Goal: Information Seeking & Learning: Learn about a topic

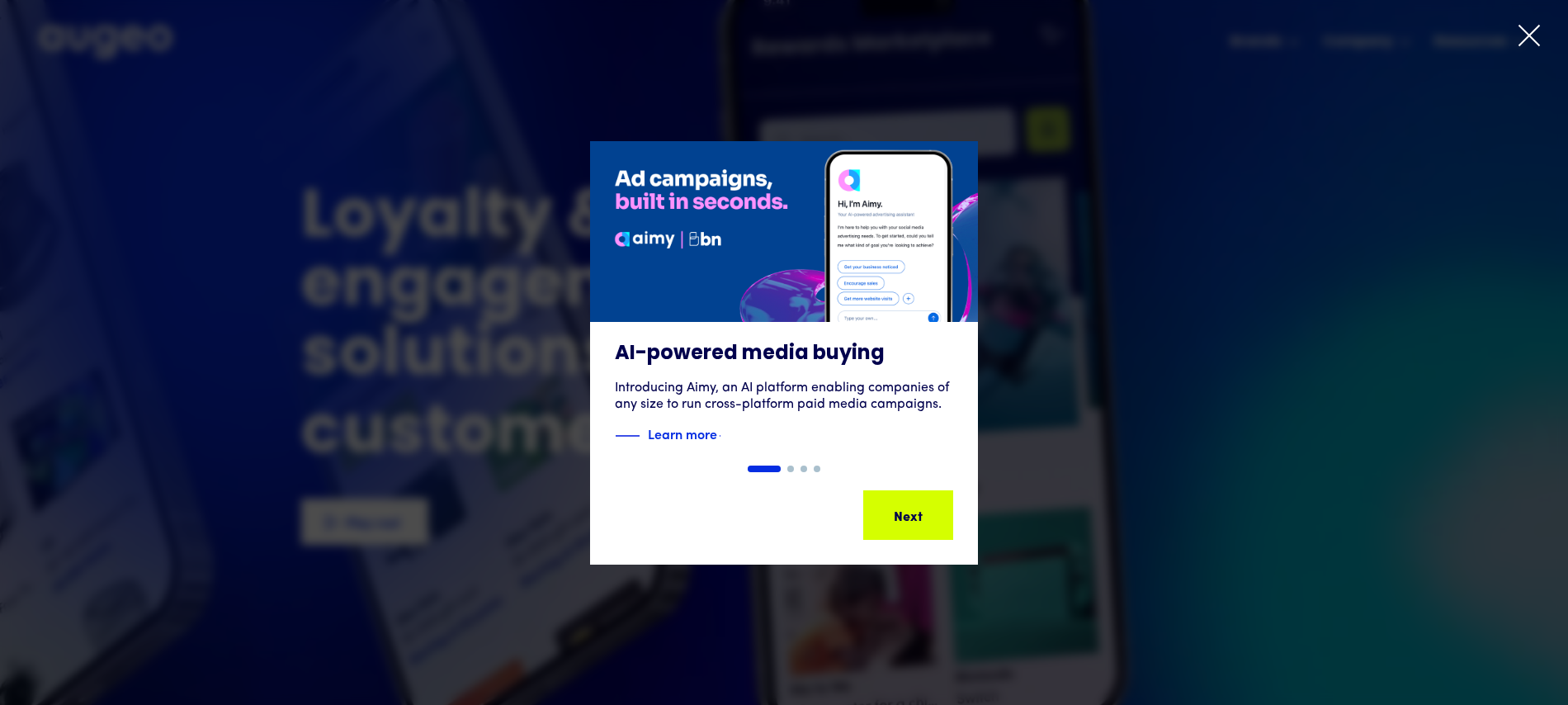
click at [1531, 39] on icon at bounding box center [1529, 35] width 25 height 25
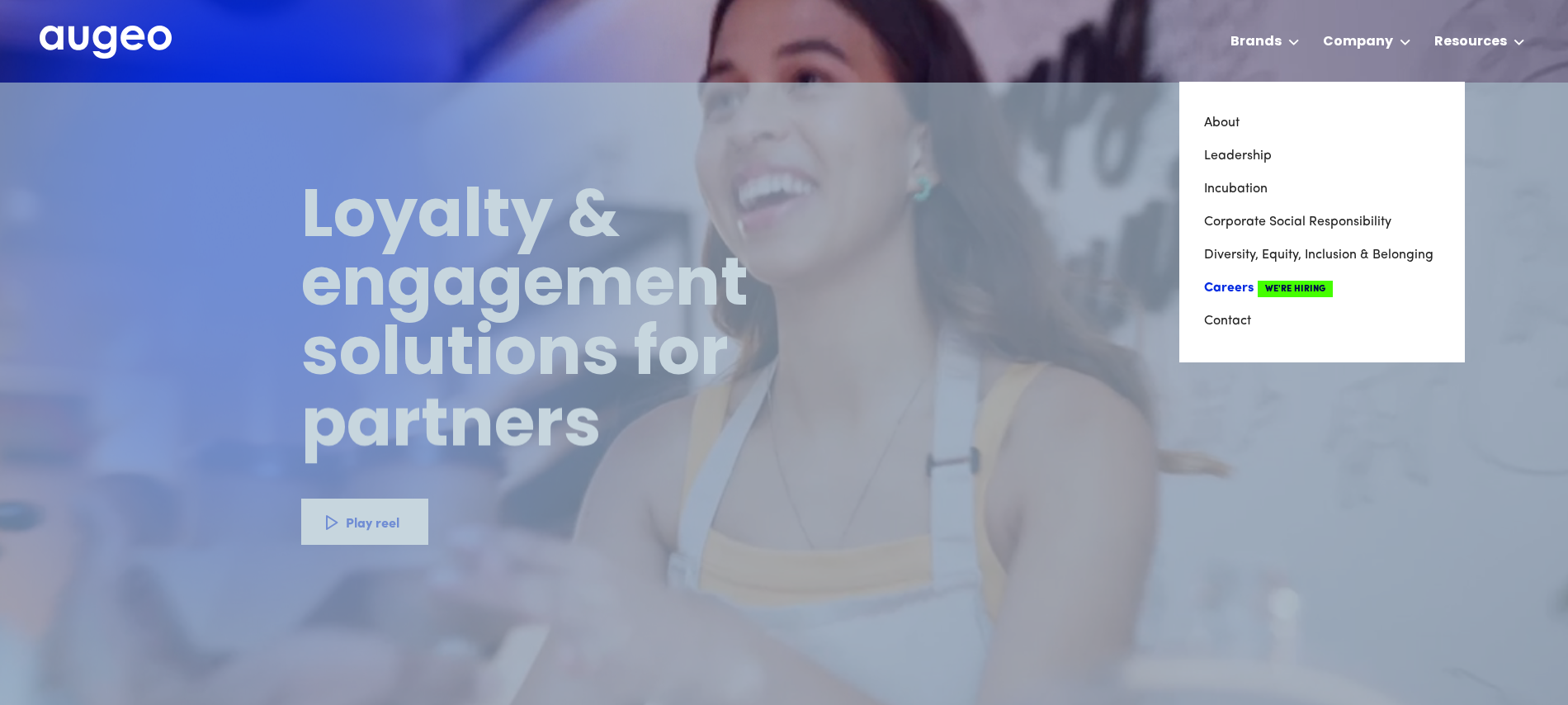
click at [1232, 285] on link "Careers We're Hiring" at bounding box center [1322, 287] width 236 height 33
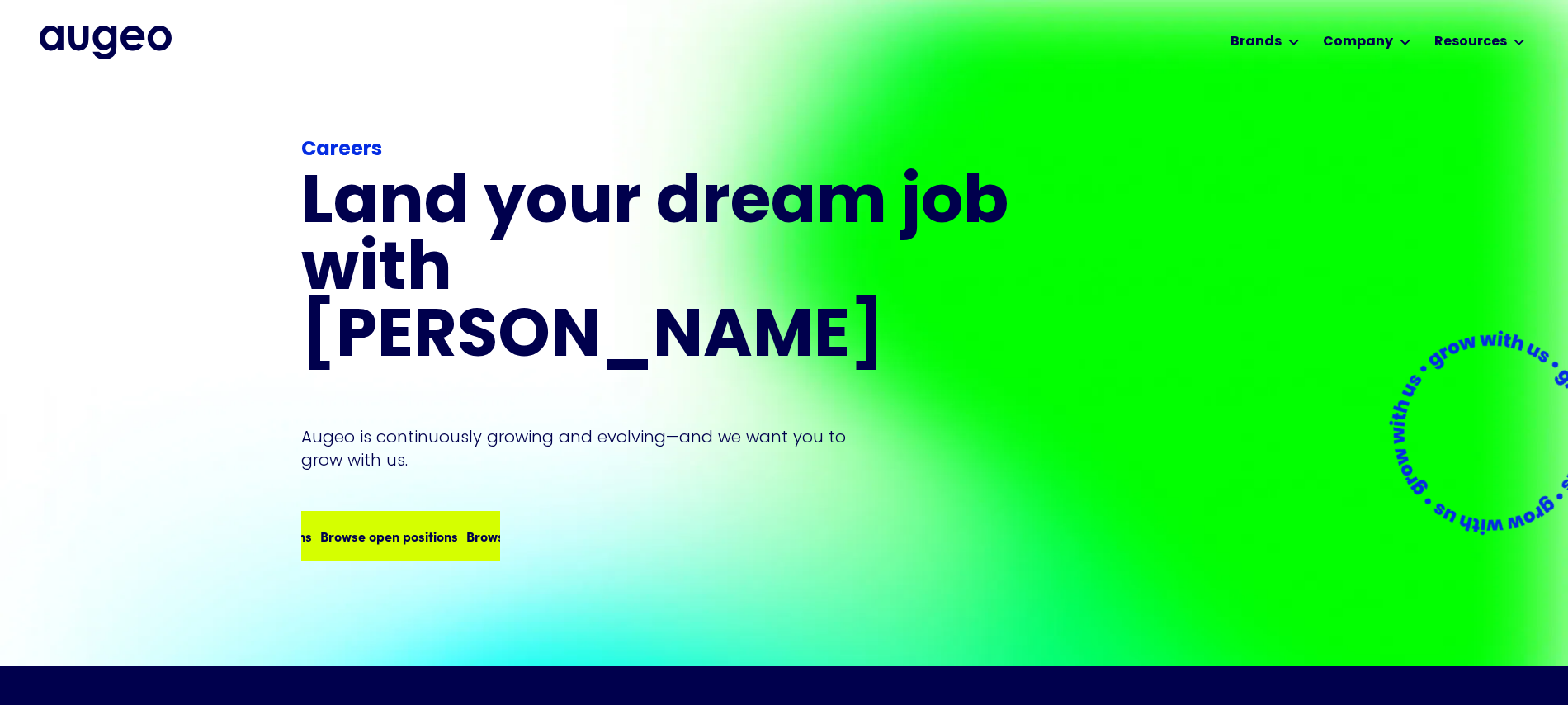
click at [402, 526] on div "Browse open positions Browse open positions Browse open positions Browse open p…" at bounding box center [462, 535] width 584 height 19
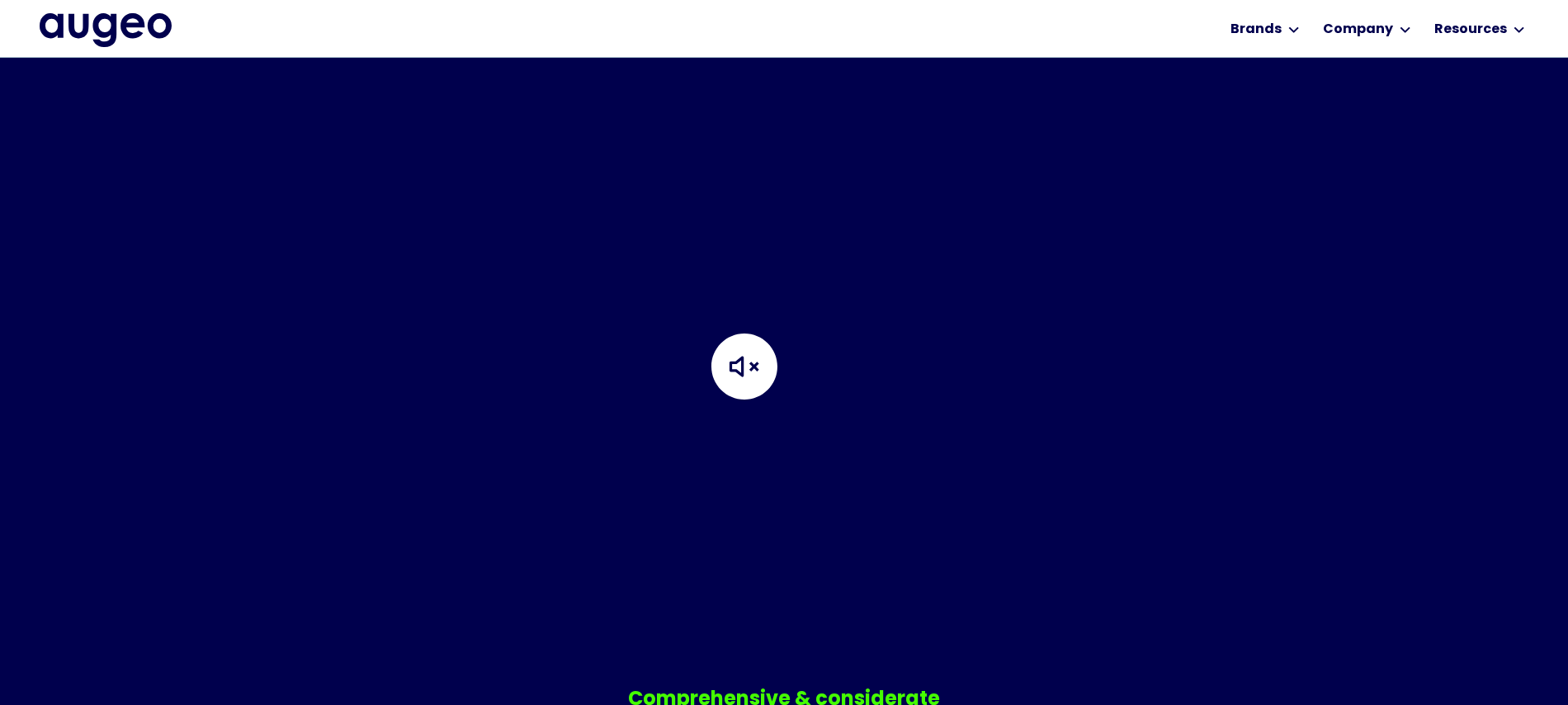
scroll to position [852, 0]
click at [735, 343] on img at bounding box center [744, 367] width 165 height 165
click at [756, 348] on img at bounding box center [744, 367] width 165 height 165
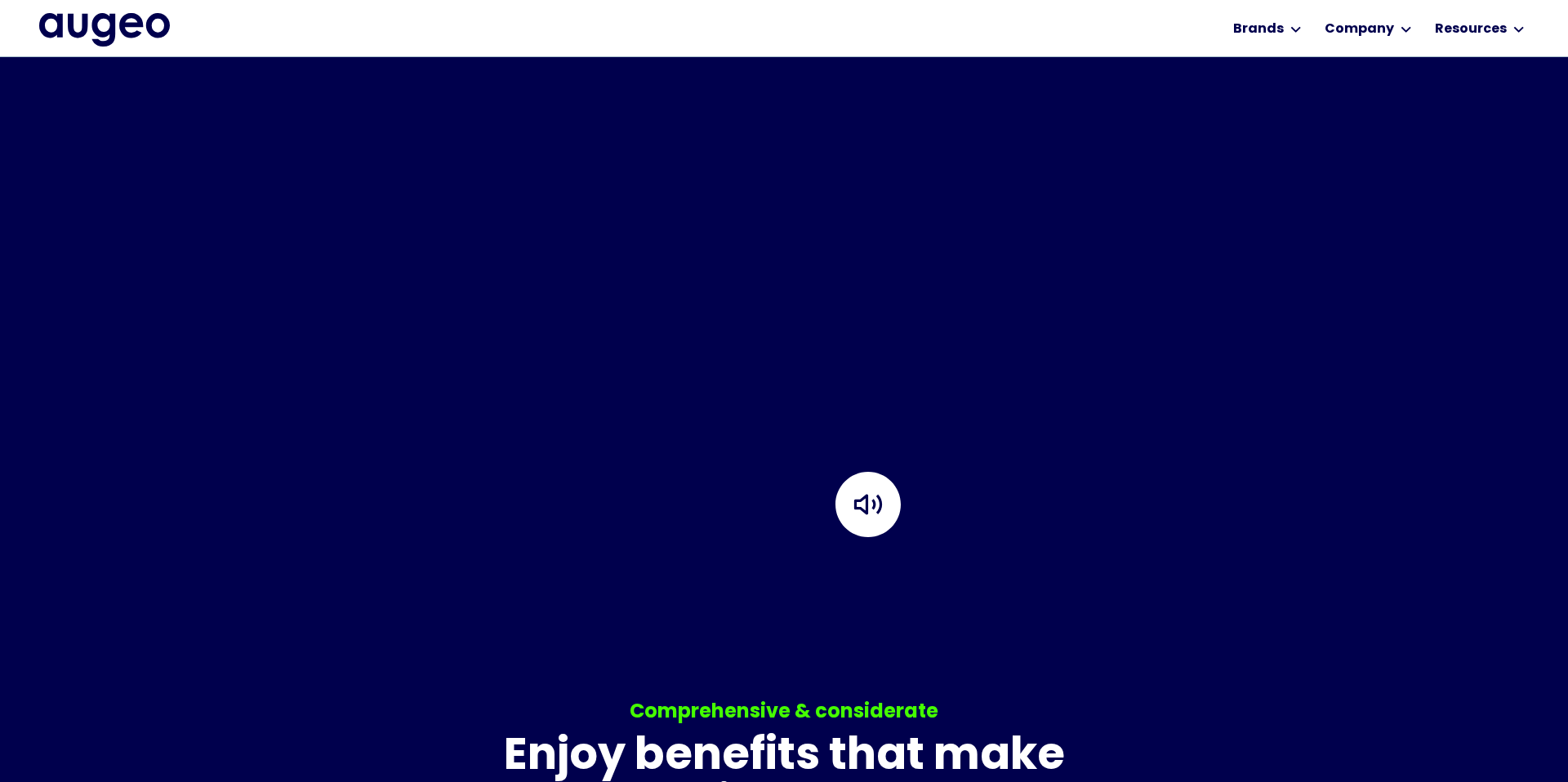
scroll to position [834, 0]
click at [881, 507] on img at bounding box center [878, 515] width 163 height 163
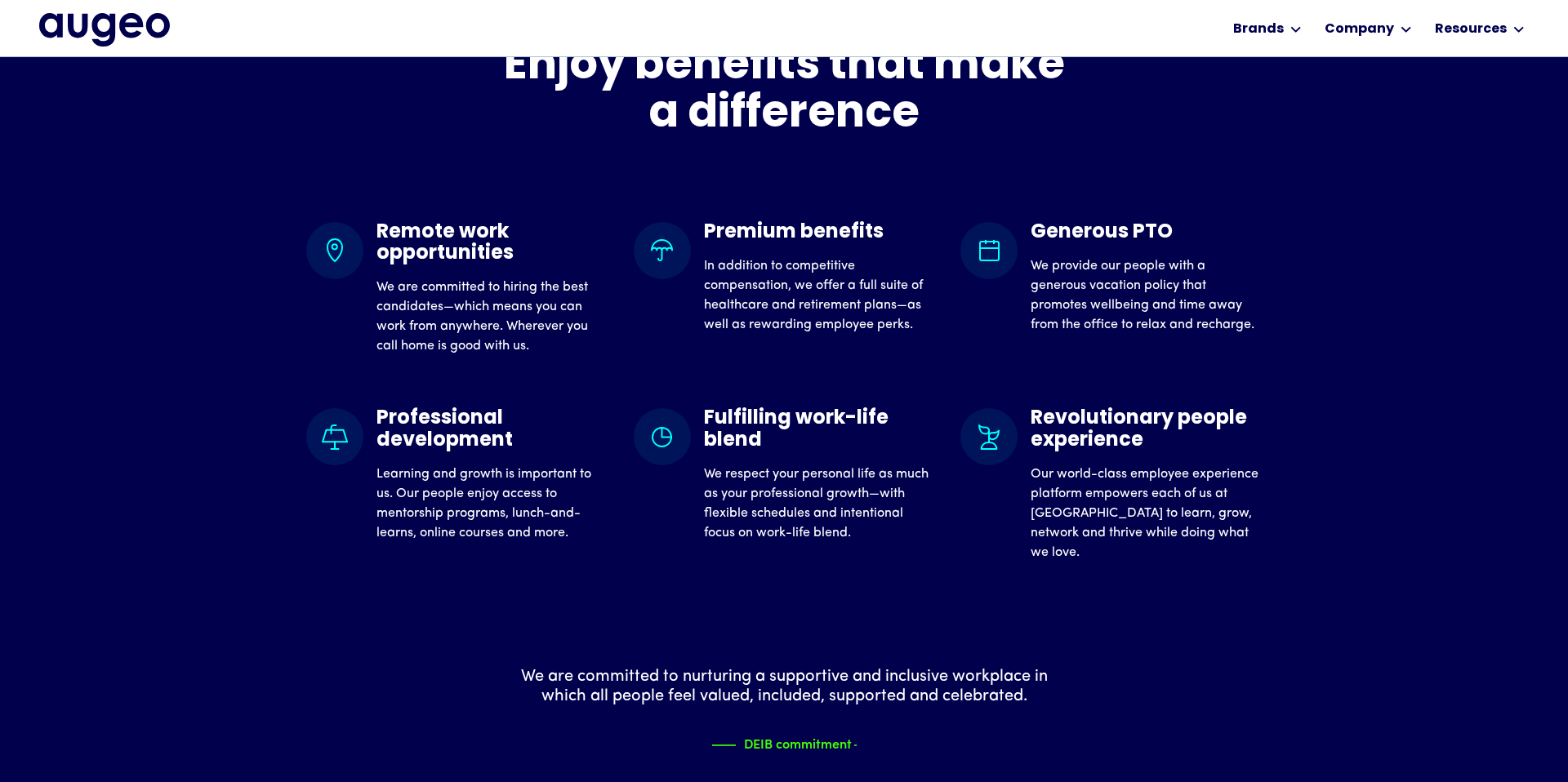
scroll to position [1525, 0]
